Goal: Task Accomplishment & Management: Use online tool/utility

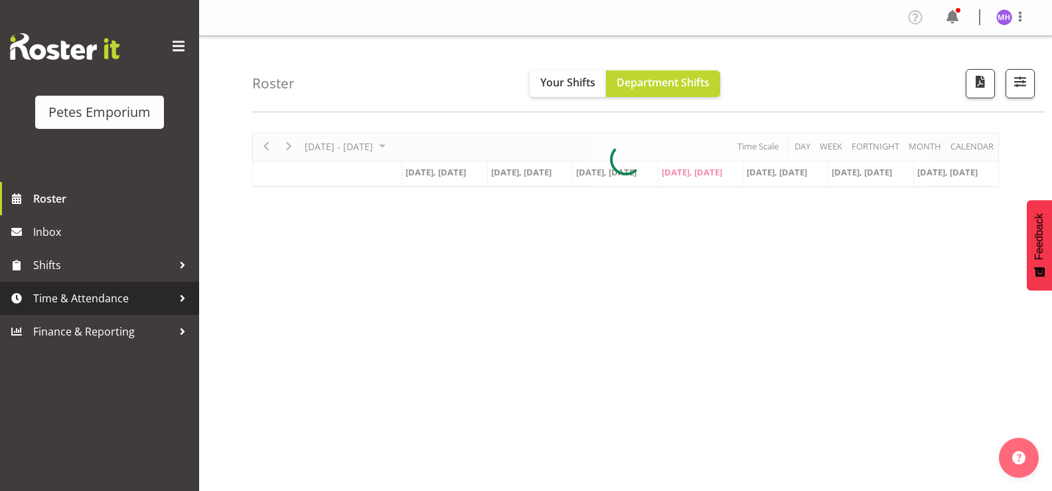
click at [117, 307] on span "Time & Attendance" at bounding box center [102, 298] width 139 height 20
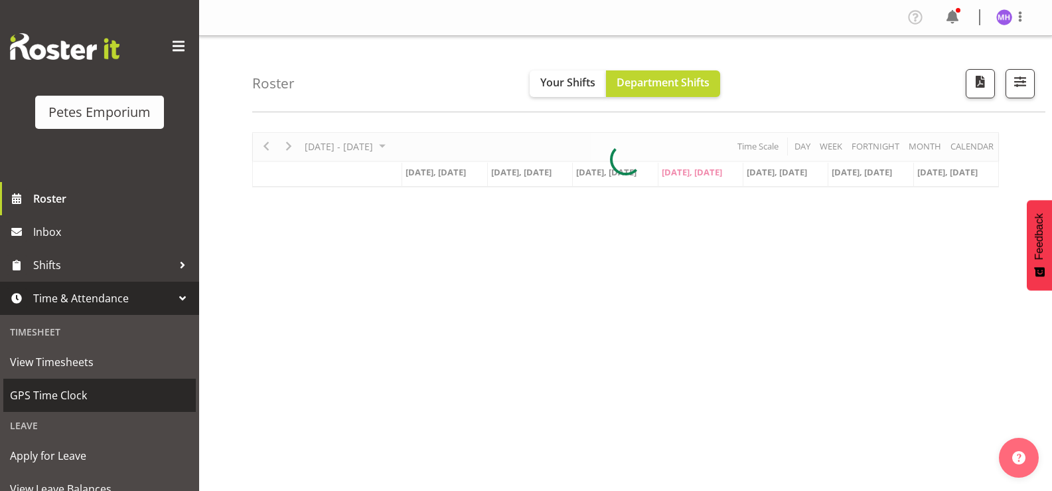
click at [94, 390] on span "GPS Time Clock" at bounding box center [99, 395] width 179 height 20
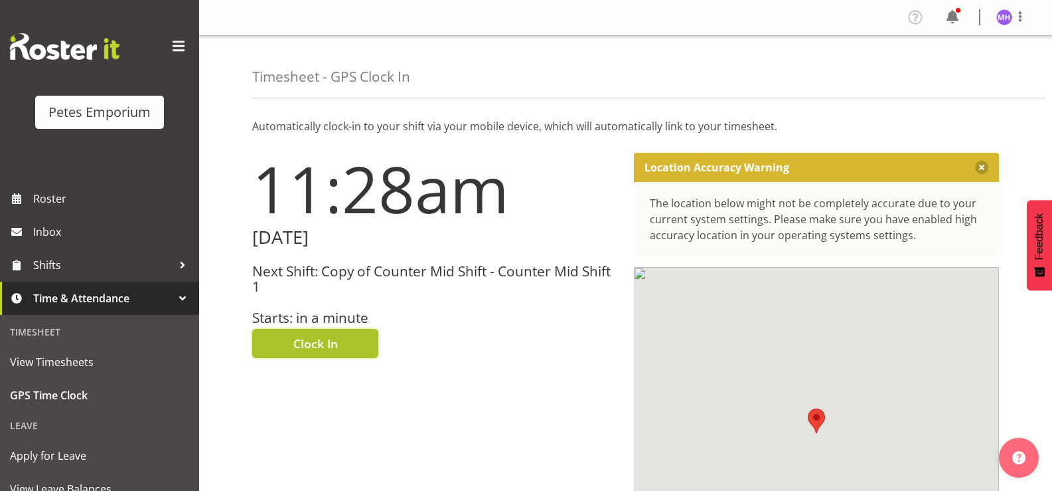
click at [334, 339] on span "Clock In" at bounding box center [315, 343] width 44 height 17
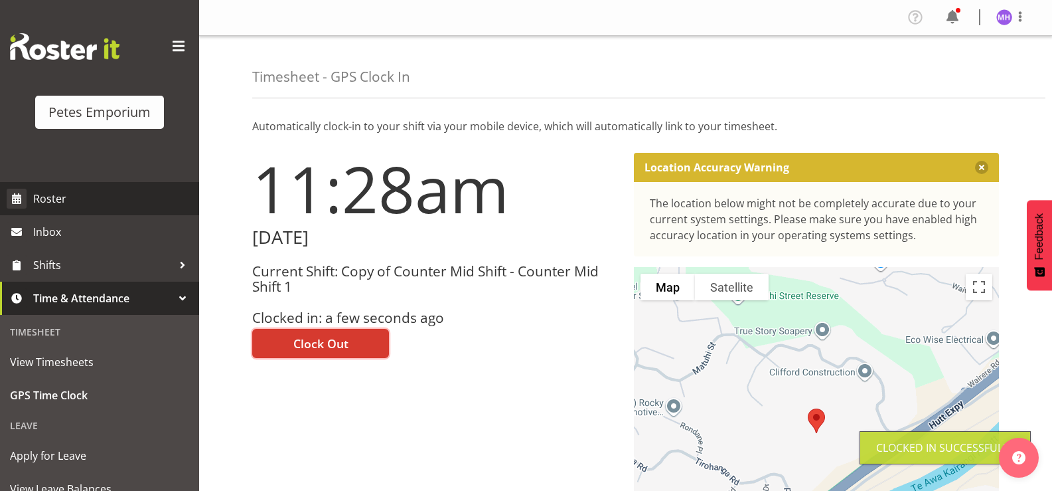
click at [124, 197] on span "Roster" at bounding box center [112, 199] width 159 height 20
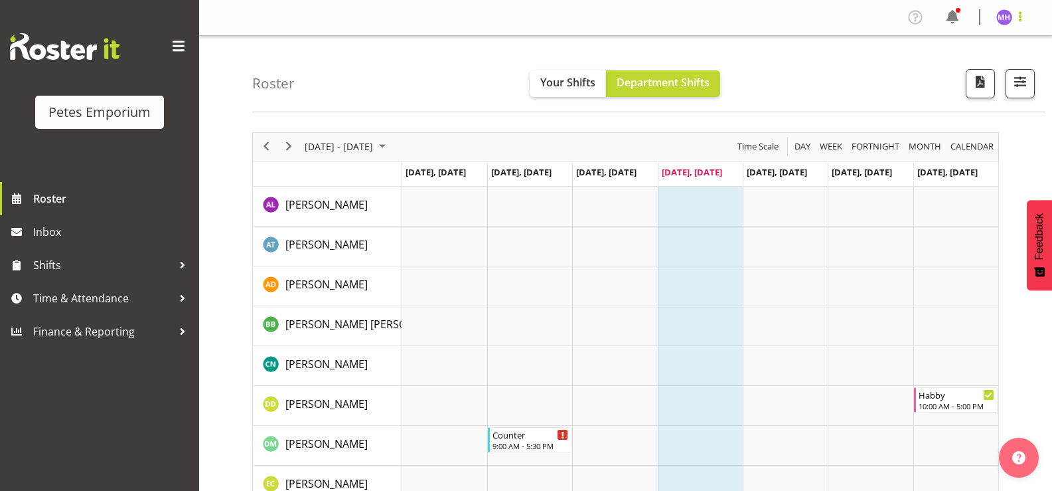
click at [1023, 19] on span at bounding box center [1020, 17] width 16 height 16
click at [965, 80] on link "Log Out" at bounding box center [964, 70] width 127 height 24
